Goal: Information Seeking & Learning: Learn about a topic

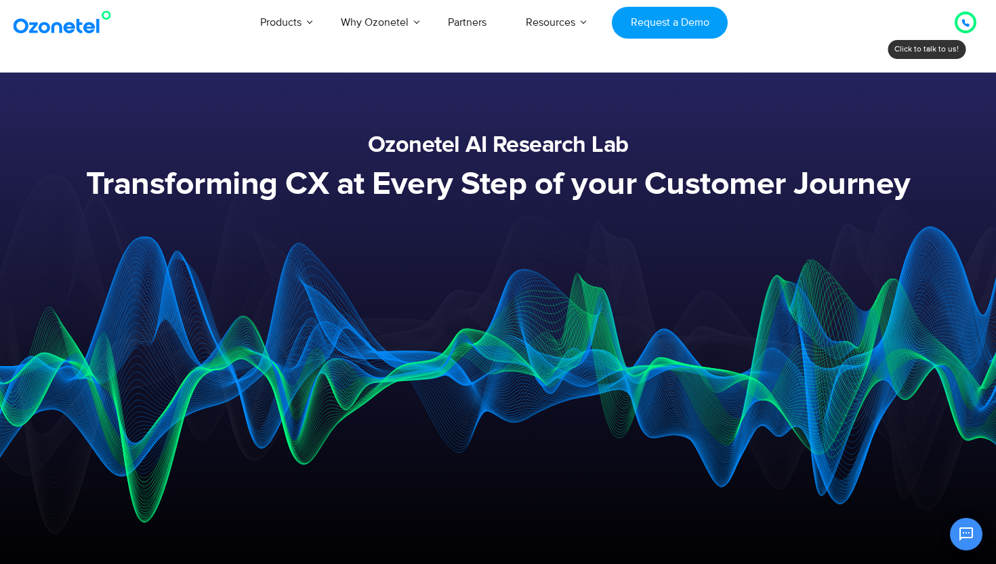
drag, startPoint x: 133, startPoint y: 253, endPoint x: 510, endPoint y: 150, distance: 390.6
click at [510, 150] on div at bounding box center [498, 282] width 996 height 564
drag, startPoint x: 510, startPoint y: 150, endPoint x: 152, endPoint y: 271, distance: 377.6
click at [436, 148] on div at bounding box center [498, 282] width 996 height 564
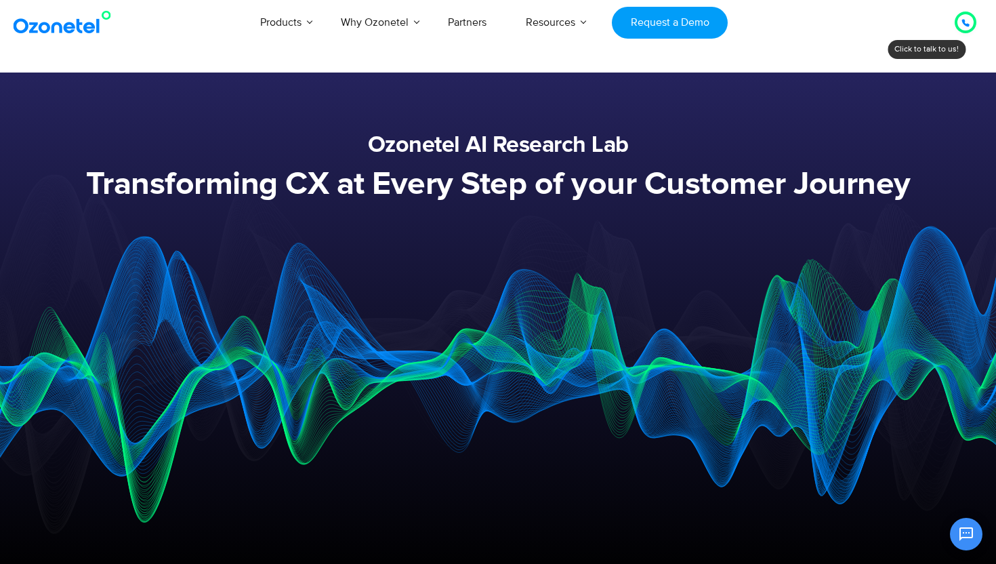
click at [432, 148] on div at bounding box center [498, 282] width 996 height 564
drag, startPoint x: 148, startPoint y: 270, endPoint x: 503, endPoint y: 153, distance: 373.9
click at [503, 153] on div at bounding box center [498, 282] width 996 height 564
click at [491, 153] on div at bounding box center [498, 282] width 996 height 564
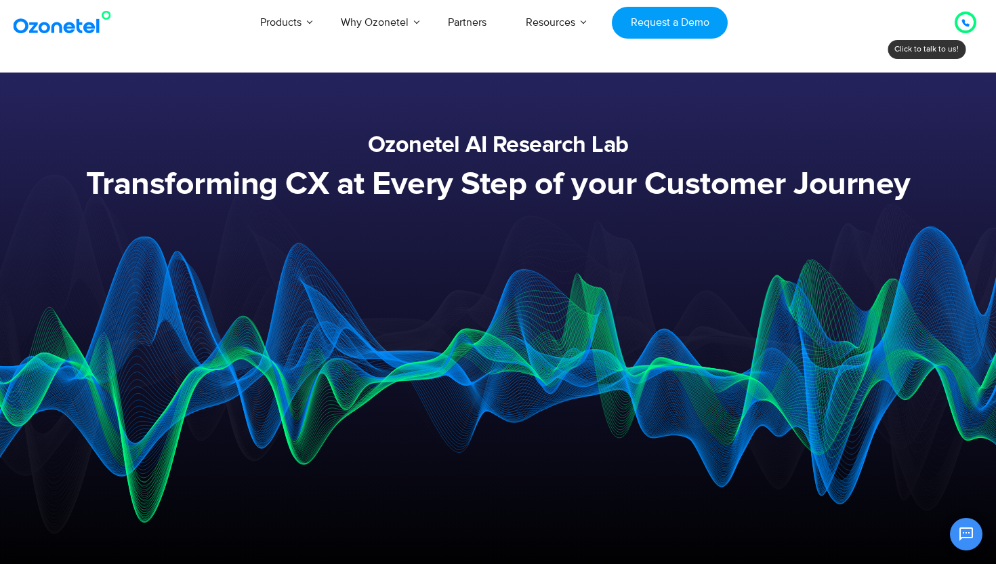
drag, startPoint x: 207, startPoint y: 276, endPoint x: 489, endPoint y: 183, distance: 296.8
click at [491, 220] on section at bounding box center [497, 352] width 833 height 264
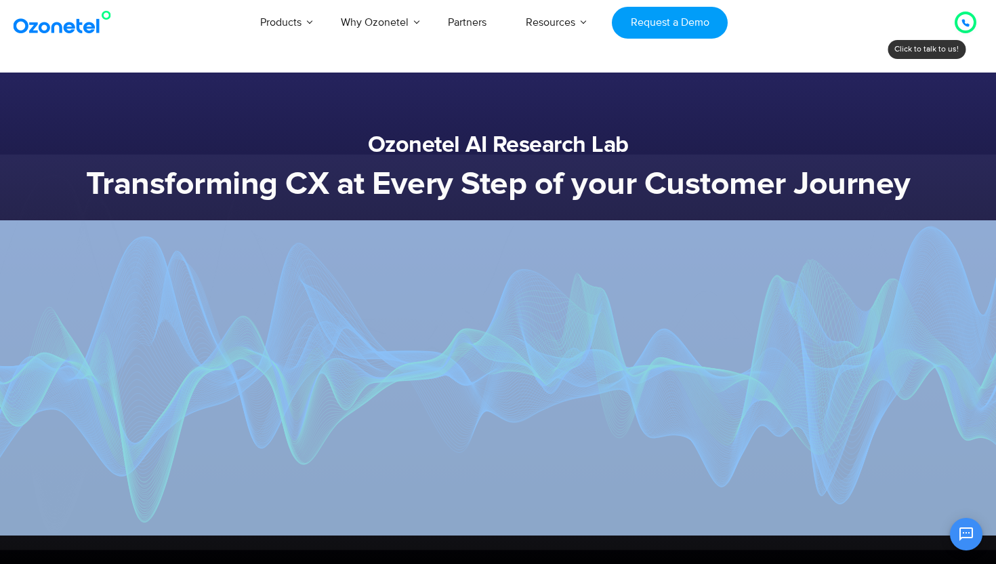
click at [489, 183] on img at bounding box center [498, 351] width 1250 height 395
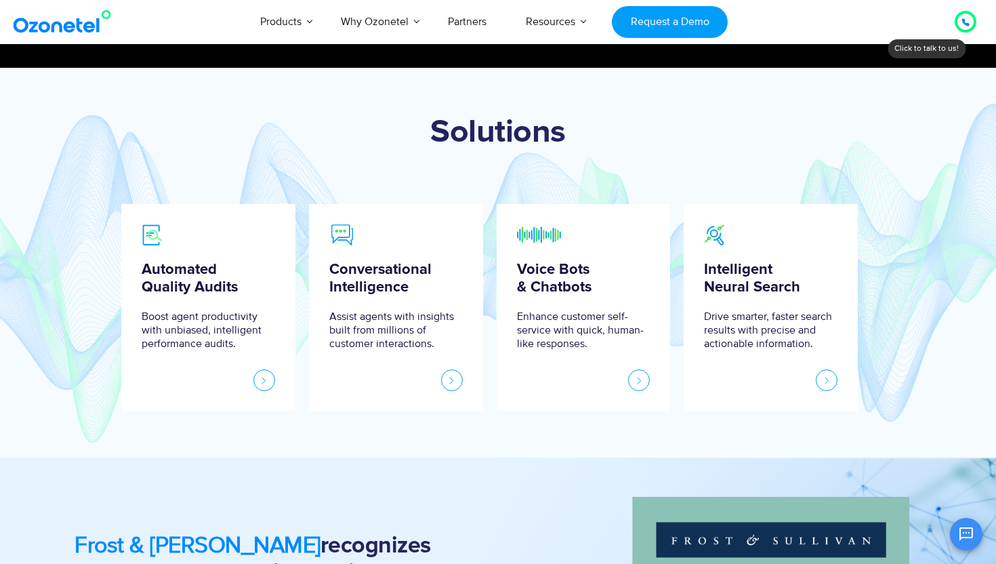
scroll to position [512, 0]
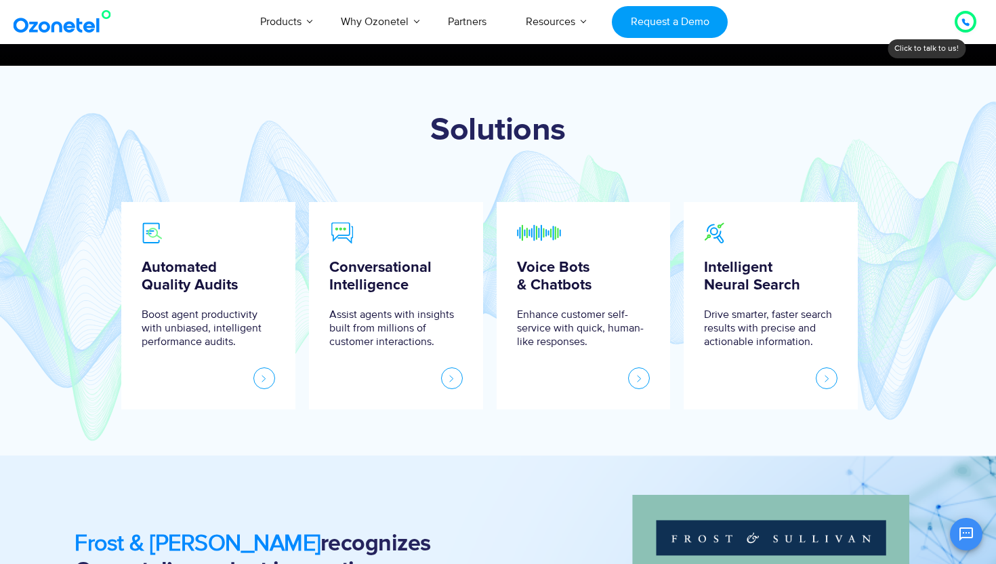
click at [492, 146] on h1 "Solutions" at bounding box center [498, 130] width 820 height 37
click at [489, 133] on h1 "Solutions" at bounding box center [498, 130] width 820 height 37
drag, startPoint x: 205, startPoint y: 256, endPoint x: 512, endPoint y: 89, distance: 348.7
click at [512, 89] on section "Solutions Automated Quality Audits Boost agent productivity with unbiased, inte…" at bounding box center [498, 261] width 996 height 390
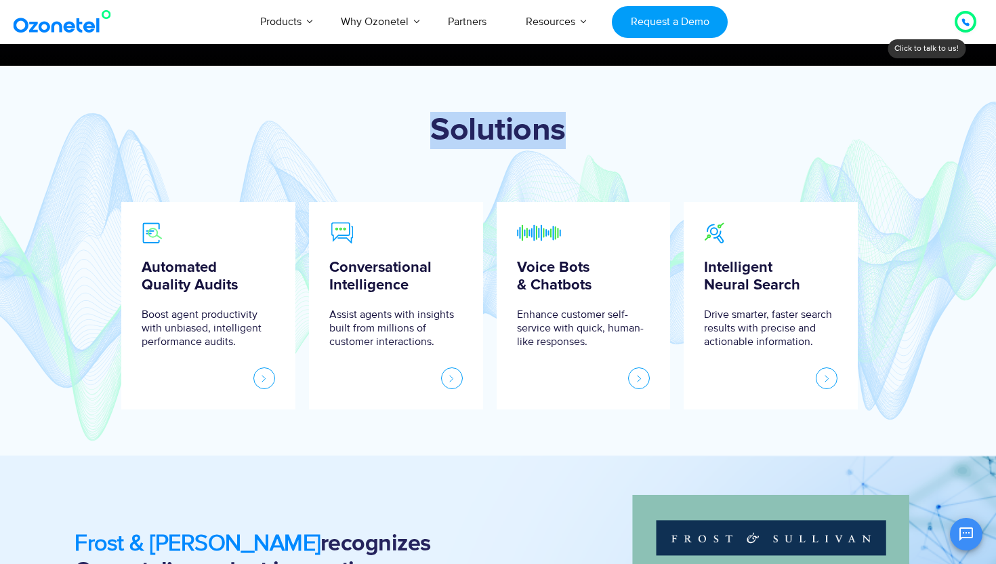
click at [512, 89] on div at bounding box center [498, 261] width 996 height 390
click at [495, 96] on div at bounding box center [498, 261] width 996 height 390
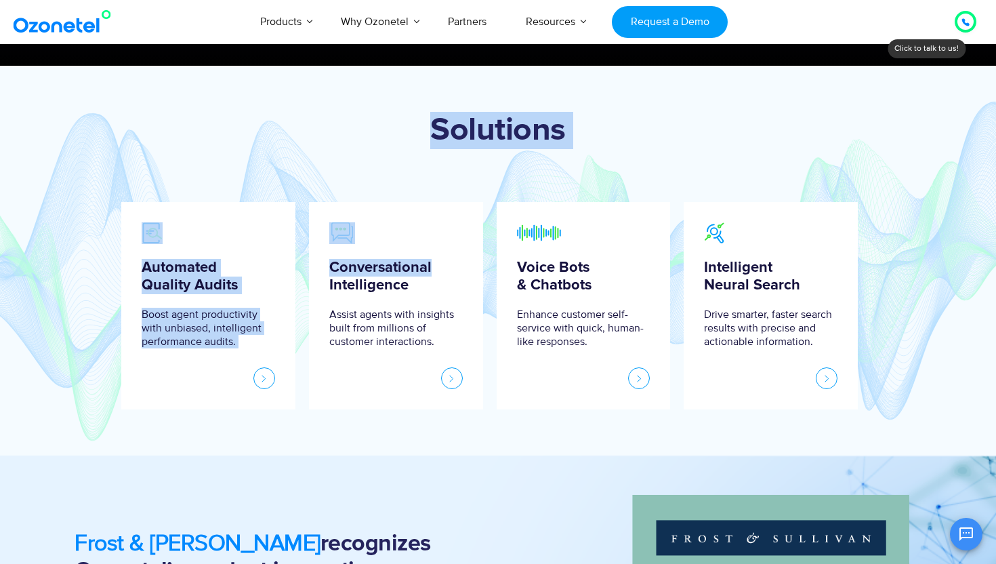
drag, startPoint x: 212, startPoint y: 218, endPoint x: 484, endPoint y: 138, distance: 283.3
click at [480, 145] on section "Solutions Automated Quality Audits Boost agent productivity with unbiased, inte…" at bounding box center [498, 261] width 996 height 390
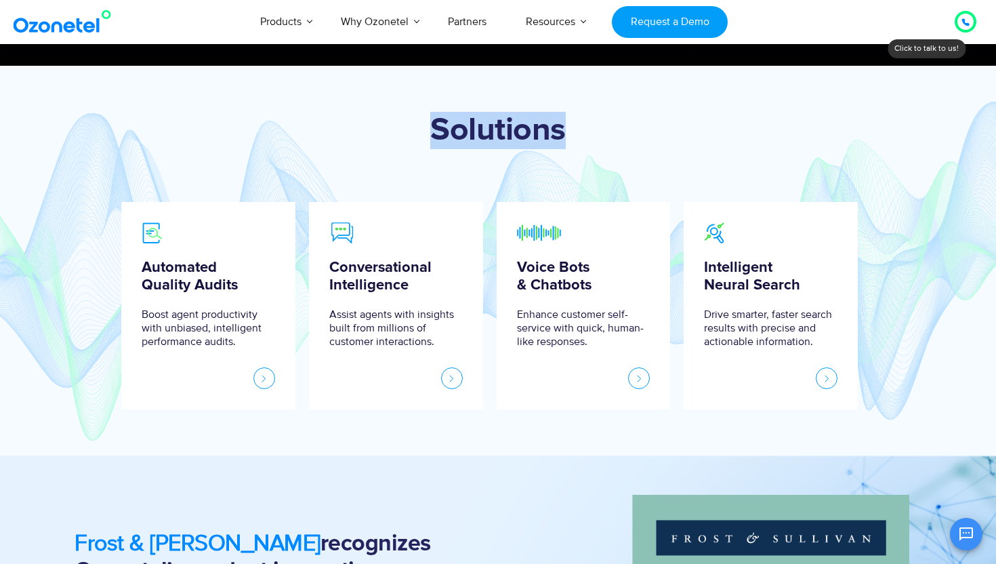
click at [484, 138] on h1 "Solutions" at bounding box center [498, 130] width 820 height 37
click at [484, 149] on div "Solutions" at bounding box center [498, 134] width 820 height 44
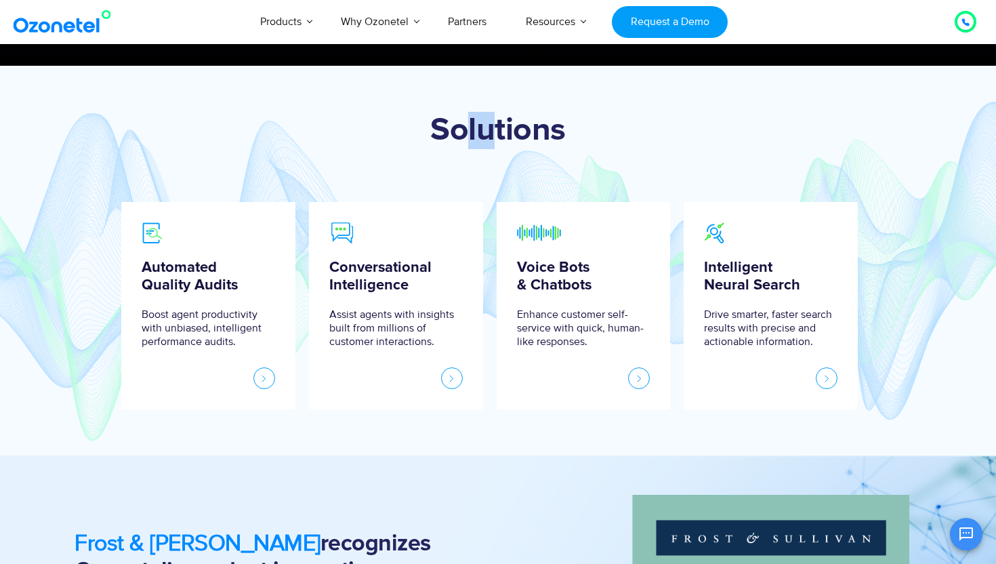
drag, startPoint x: 472, startPoint y: 143, endPoint x: 497, endPoint y: 143, distance: 25.1
click at [497, 143] on h1 "Solutions" at bounding box center [498, 130] width 820 height 37
click at [469, 143] on h1 "Solutions" at bounding box center [498, 130] width 820 height 37
drag, startPoint x: 470, startPoint y: 142, endPoint x: 506, endPoint y: 141, distance: 36.6
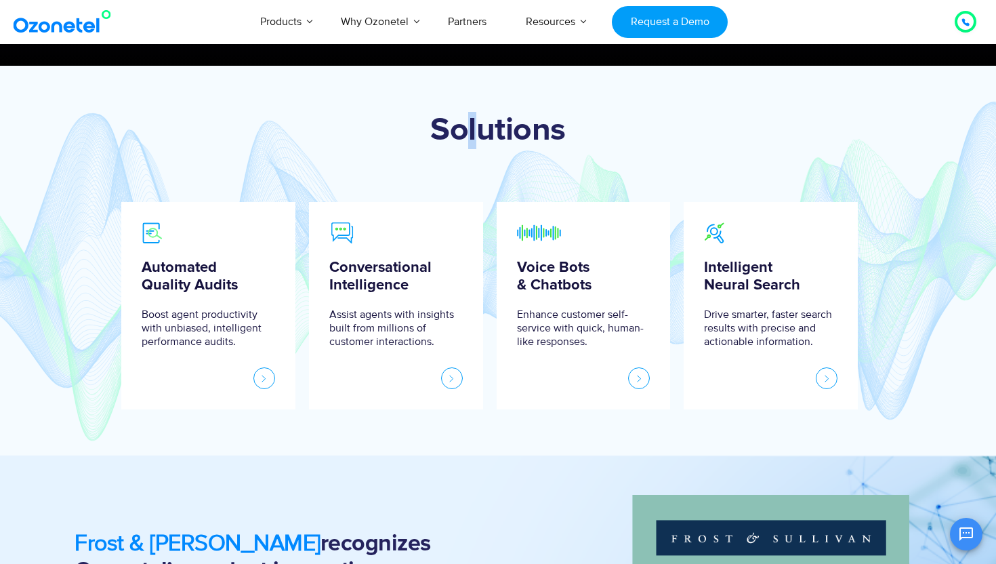
click at [506, 141] on h1 "Solutions" at bounding box center [498, 130] width 820 height 37
drag, startPoint x: 508, startPoint y: 141, endPoint x: 519, endPoint y: 141, distance: 10.8
click at [609, 130] on h1 "Solutions" at bounding box center [498, 130] width 820 height 37
drag, startPoint x: 609, startPoint y: 130, endPoint x: 500, endPoint y: 135, distance: 108.5
click at [500, 135] on h1 "Solutions" at bounding box center [498, 130] width 820 height 37
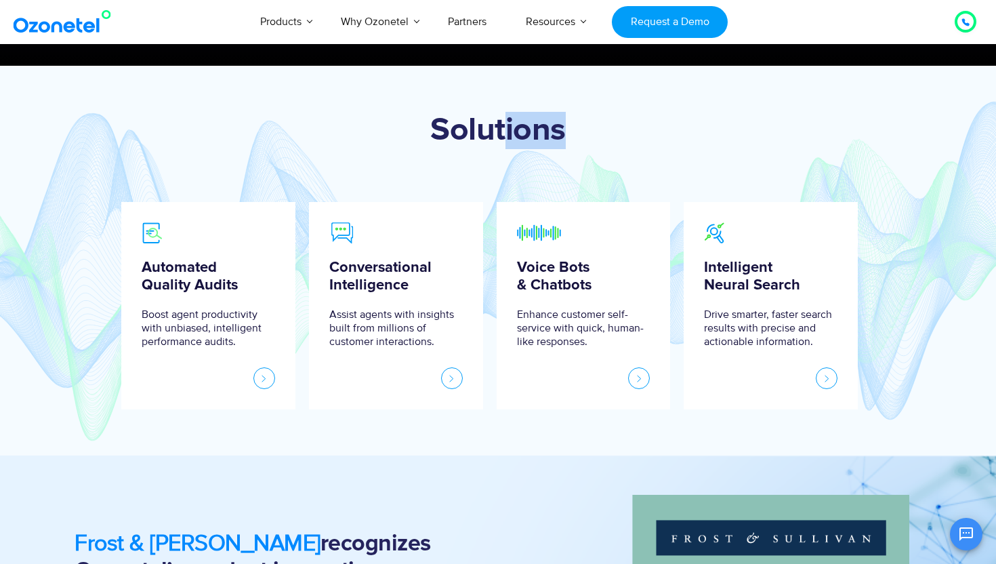
drag, startPoint x: 500, startPoint y: 135, endPoint x: 604, endPoint y: 138, distance: 104.4
click at [604, 138] on h1 "Solutions" at bounding box center [498, 130] width 820 height 37
drag, startPoint x: 604, startPoint y: 138, endPoint x: 537, endPoint y: 139, distance: 67.8
click at [537, 139] on h1 "Solutions" at bounding box center [498, 130] width 820 height 37
drag, startPoint x: 512, startPoint y: 141, endPoint x: 577, endPoint y: 144, distance: 65.1
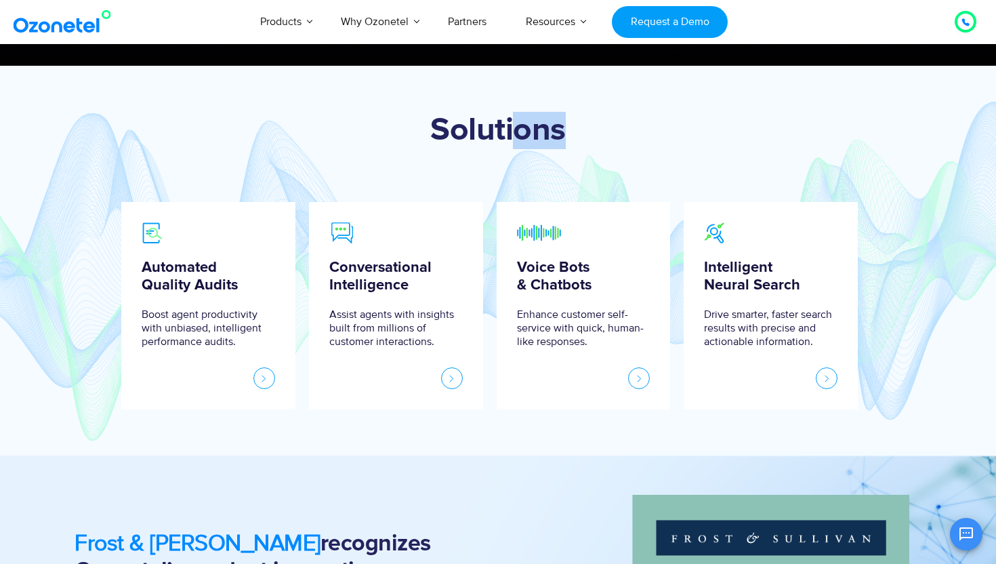
click at [577, 144] on h1 "Solutions" at bounding box center [498, 130] width 820 height 37
click at [507, 133] on h1 "Solutions" at bounding box center [498, 130] width 820 height 37
drag, startPoint x: 507, startPoint y: 133, endPoint x: 438, endPoint y: 133, distance: 68.4
click at [438, 133] on h1 "Solutions" at bounding box center [498, 130] width 820 height 37
click at [429, 135] on h1 "Solutions" at bounding box center [498, 130] width 820 height 37
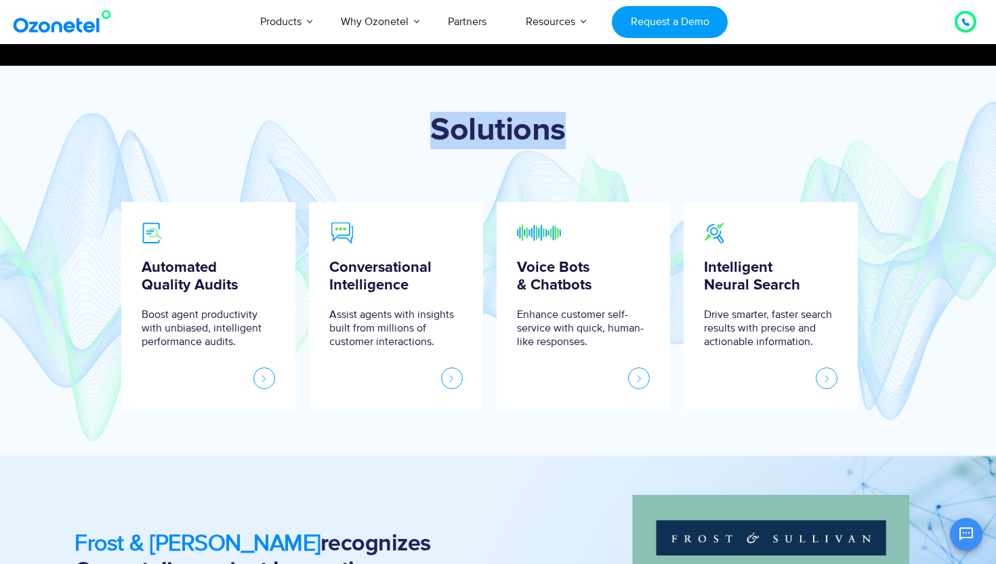
drag, startPoint x: 429, startPoint y: 135, endPoint x: 484, endPoint y: 138, distance: 55.0
click at [484, 139] on h1 "Solutions" at bounding box center [498, 130] width 820 height 37
click at [484, 138] on h1 "Solutions" at bounding box center [498, 130] width 820 height 37
drag, startPoint x: 406, startPoint y: 137, endPoint x: 503, endPoint y: 136, distance: 97.6
click at [503, 136] on h1 "Solutions" at bounding box center [498, 130] width 820 height 37
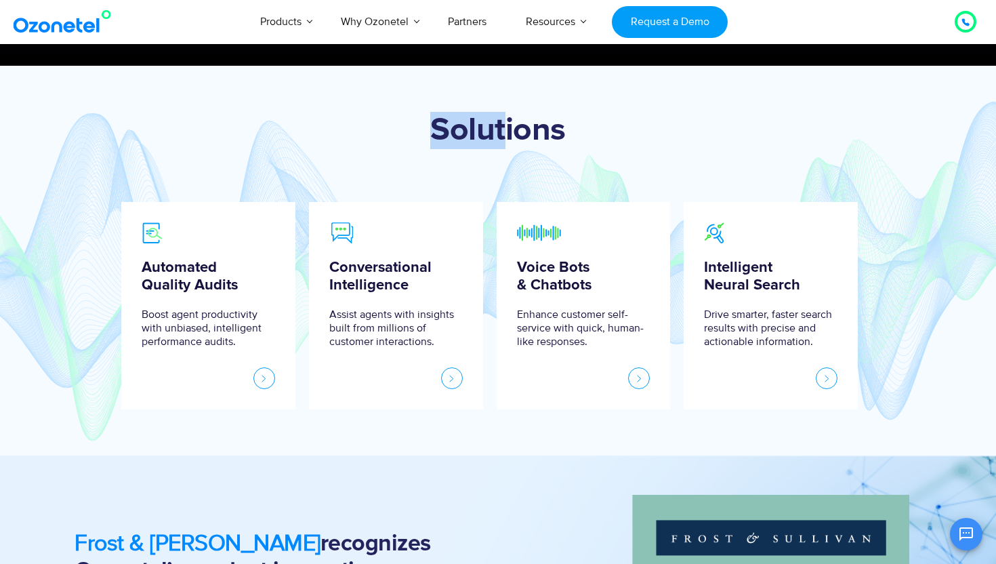
click at [503, 136] on h1 "Solutions" at bounding box center [498, 130] width 820 height 37
click at [510, 136] on h1 "Solutions" at bounding box center [498, 130] width 820 height 37
drag, startPoint x: 511, startPoint y: 136, endPoint x: 612, endPoint y: 139, distance: 101.0
click at [612, 139] on h1 "Solutions" at bounding box center [498, 130] width 820 height 37
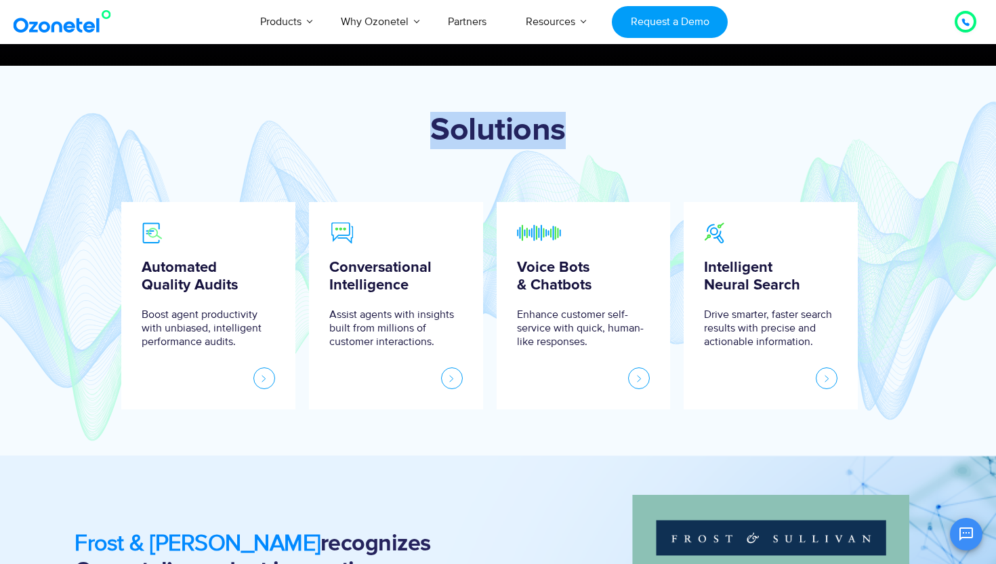
click at [564, 136] on h1 "Solutions" at bounding box center [498, 130] width 820 height 37
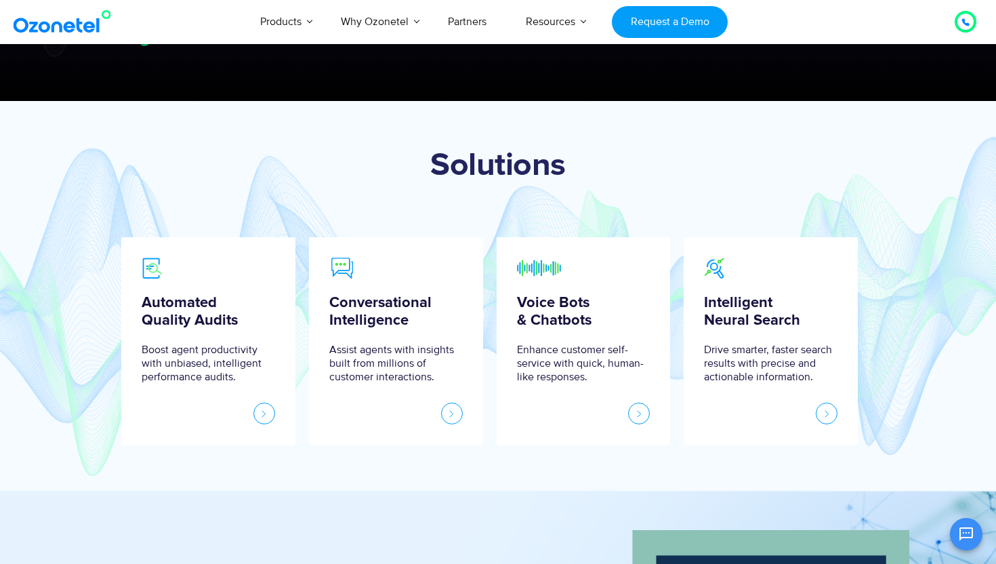
scroll to position [470, 0]
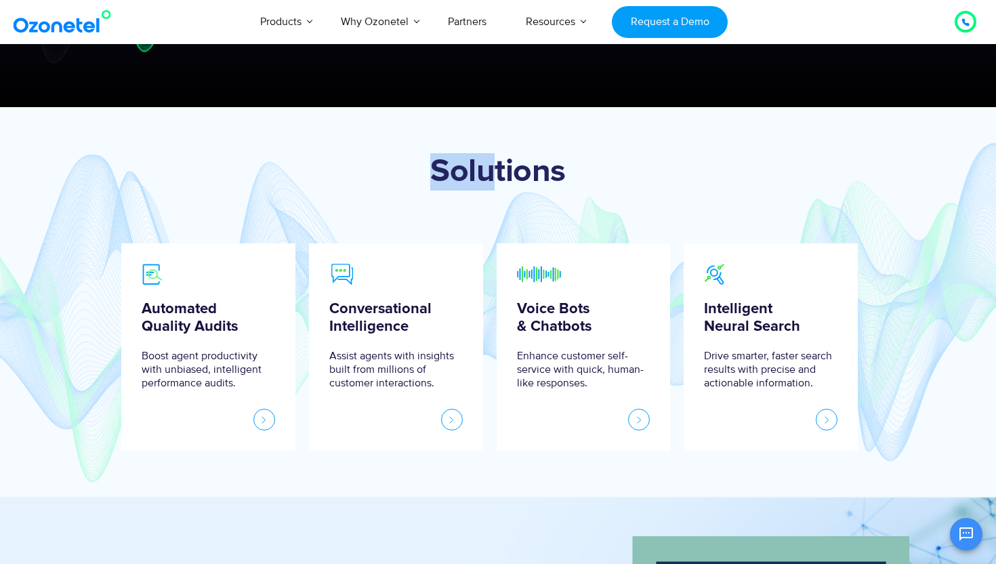
drag, startPoint x: 431, startPoint y: 174, endPoint x: 493, endPoint y: 177, distance: 62.4
click at [493, 177] on h1 "Solutions" at bounding box center [498, 171] width 820 height 37
click at [498, 176] on h1 "Solutions" at bounding box center [498, 171] width 820 height 37
drag, startPoint x: 498, startPoint y: 176, endPoint x: 562, endPoint y: 176, distance: 64.4
click at [562, 176] on h1 "Solutions" at bounding box center [498, 171] width 820 height 37
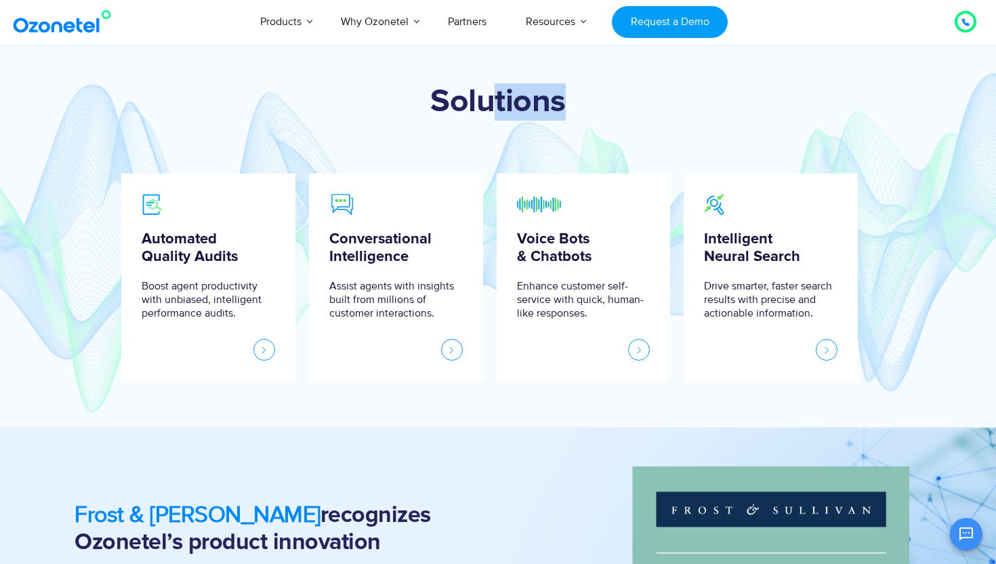
scroll to position [545, 0]
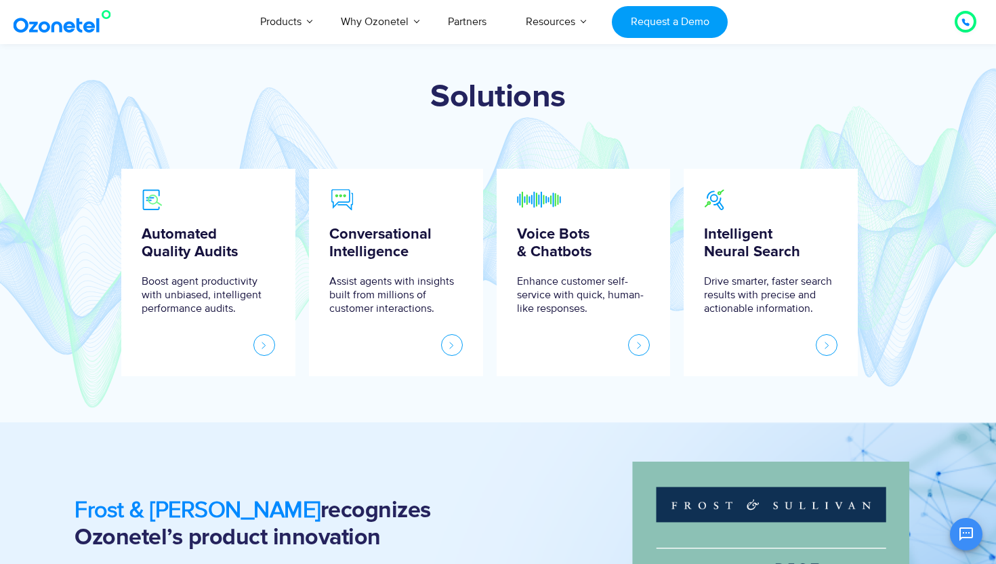
click at [541, 252] on h5 "Voice Bots & Chatbots" at bounding box center [583, 244] width 133 height 36
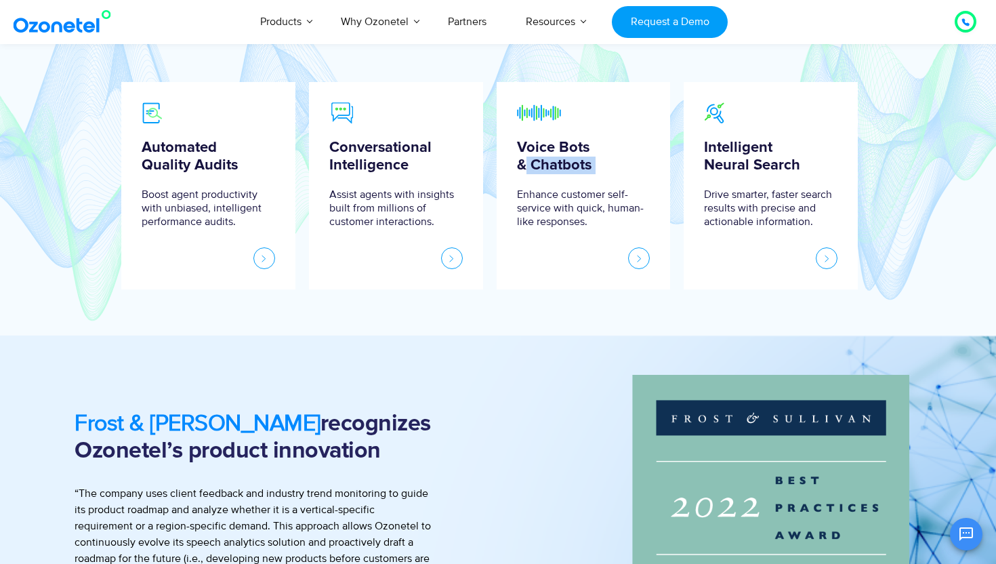
scroll to position [638, 0]
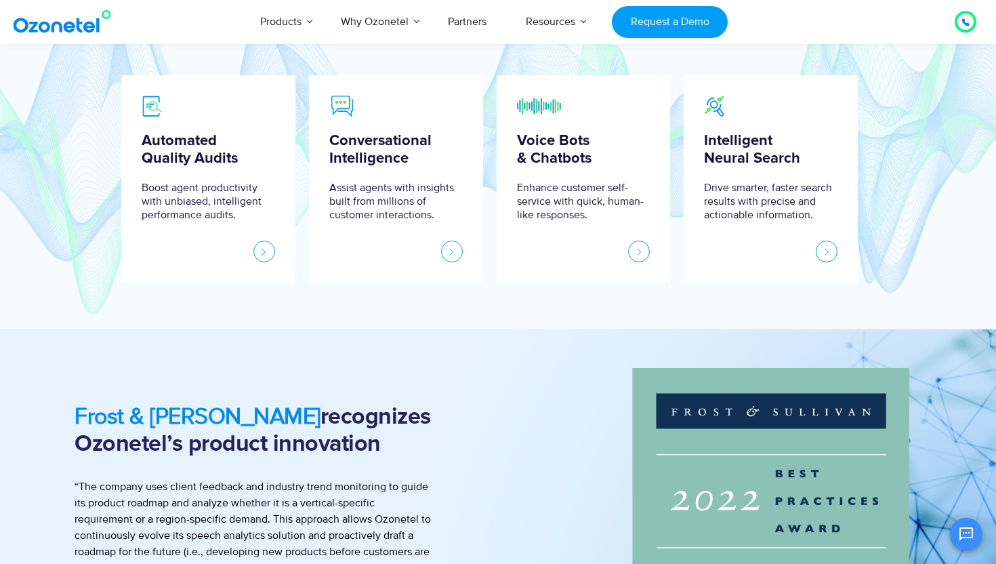
click at [714, 176] on div "Intelligent Neural Search Drive smarter, faster search results with precise and…" at bounding box center [770, 197] width 133 height 131
drag, startPoint x: 714, startPoint y: 176, endPoint x: 772, endPoint y: 199, distance: 61.8
click at [771, 200] on div "Intelligent Neural Search Drive smarter, faster search results with precise and…" at bounding box center [770, 197] width 133 height 131
click at [759, 184] on span "Drive smarter, faster search results with precise and actionable information." at bounding box center [770, 221] width 133 height 81
drag, startPoint x: 759, startPoint y: 184, endPoint x: 762, endPoint y: 176, distance: 8.8
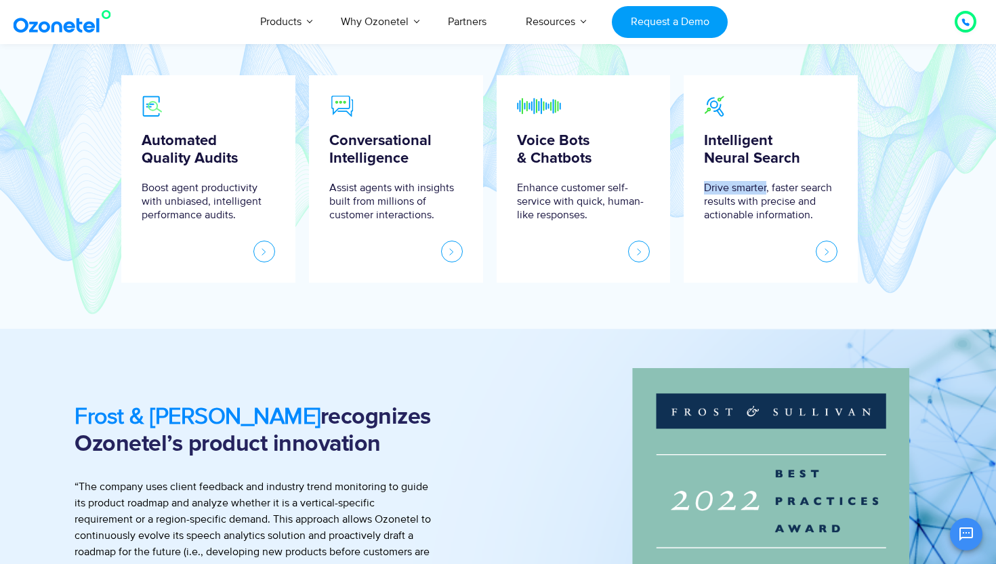
click at [762, 176] on div "Intelligent Neural Search Drive smarter, faster search results with precise and…" at bounding box center [770, 197] width 133 height 131
drag, startPoint x: 762, startPoint y: 176, endPoint x: 752, endPoint y: 173, distance: 10.5
click at [755, 176] on div "Intelligent Neural Search Drive smarter, faster search results with precise and…" at bounding box center [770, 197] width 133 height 131
click at [752, 173] on div "Intelligent Neural Search Drive smarter, faster search results with precise and…" at bounding box center [770, 197] width 133 height 131
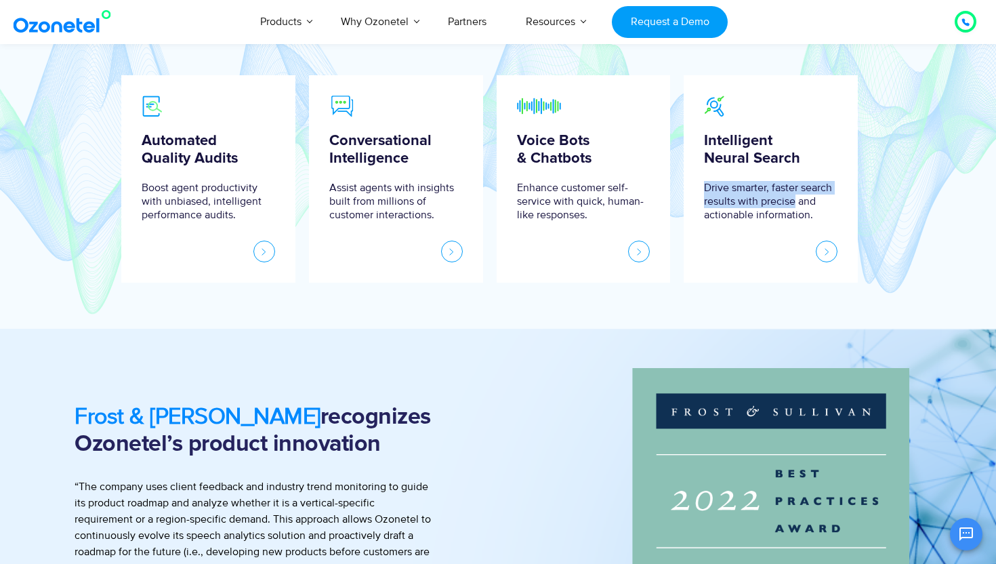
drag, startPoint x: 752, startPoint y: 173, endPoint x: 777, endPoint y: 201, distance: 37.4
click at [777, 202] on div "Intelligent Neural Search Drive smarter, faster search results with precise and…" at bounding box center [770, 197] width 133 height 131
click at [806, 206] on span "Drive smarter, faster search results with precise and actionable information." at bounding box center [770, 221] width 133 height 81
drag, startPoint x: 806, startPoint y: 206, endPoint x: 767, endPoint y: 217, distance: 40.1
click at [767, 217] on span "Drive smarter, faster search results with precise and actionable information." at bounding box center [770, 221] width 133 height 81
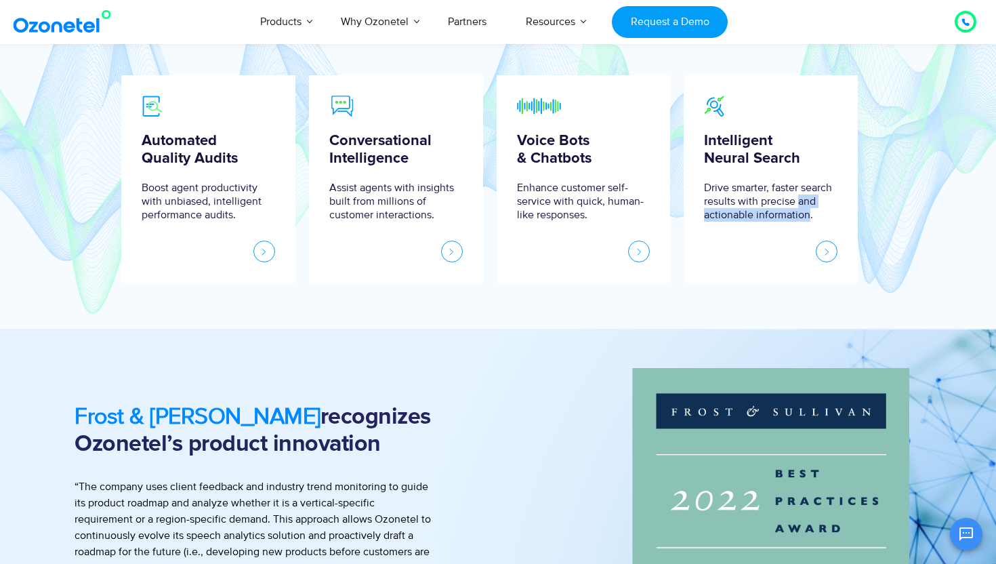
click at [767, 217] on span "Drive smarter, faster search results with precise and actionable information." at bounding box center [770, 221] width 133 height 81
drag, startPoint x: 767, startPoint y: 217, endPoint x: 749, endPoint y: 217, distance: 17.6
click at [749, 217] on span "Drive smarter, faster search results with precise and actionable information." at bounding box center [770, 221] width 133 height 81
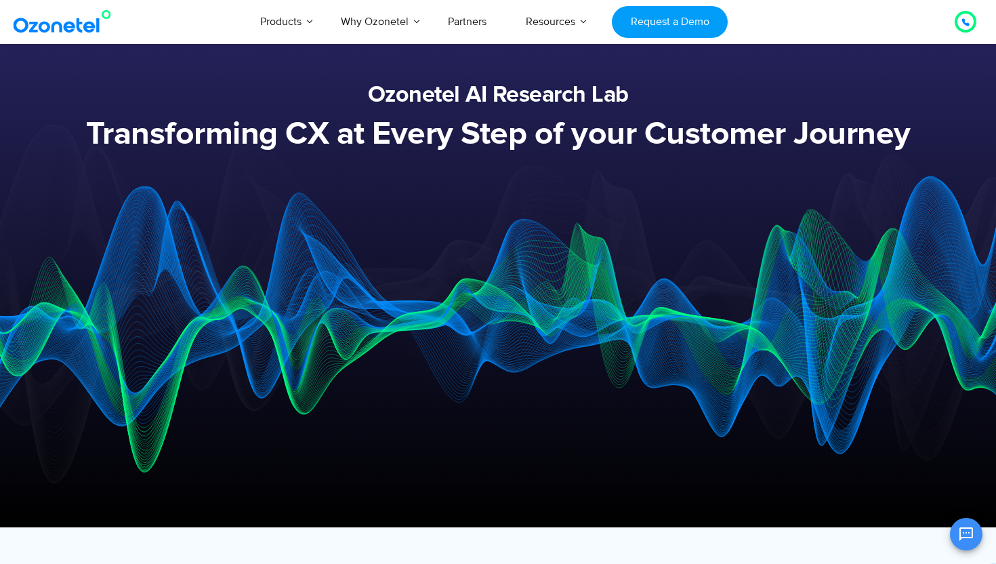
scroll to position [0, 0]
